Goal: Information Seeking & Learning: Find specific fact

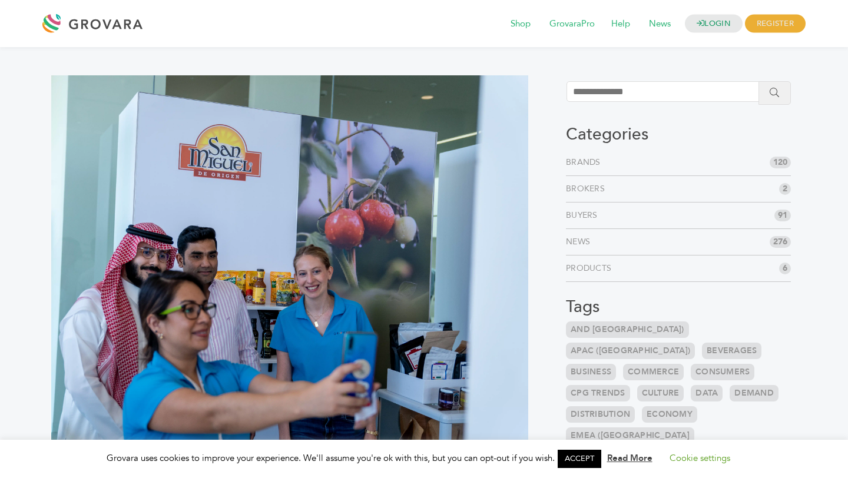
click at [614, 97] on input "search" at bounding box center [667, 91] width 203 height 21
type input "*****"
click at [774, 98] on button "submit" at bounding box center [774, 93] width 32 height 24
